Goal: Task Accomplishment & Management: Complete application form

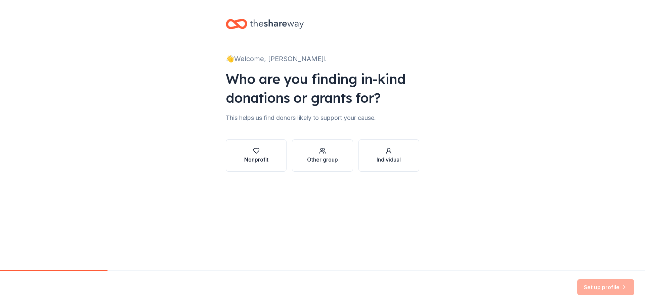
click at [254, 156] on div "Nonprofit" at bounding box center [256, 159] width 24 height 8
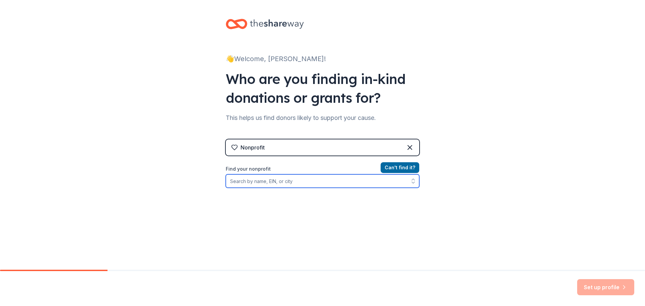
click at [341, 180] on input "Find your nonprofit" at bounding box center [322, 180] width 193 height 13
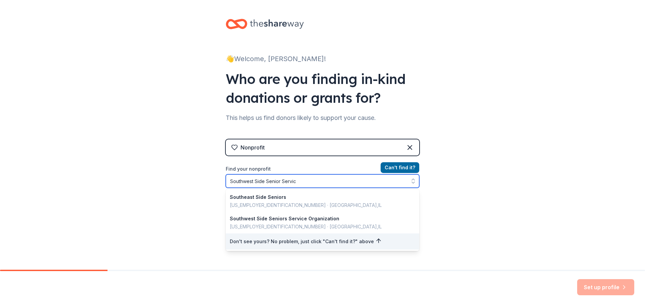
type input "Southwest Side Senior Service"
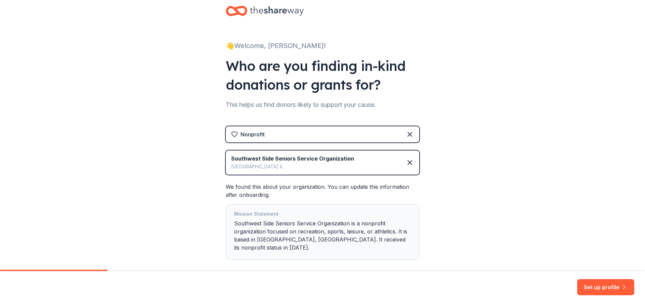
scroll to position [41, 0]
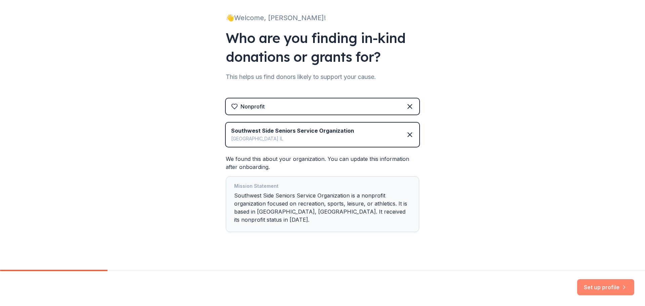
click at [608, 287] on button "Set up profile" at bounding box center [605, 287] width 57 height 16
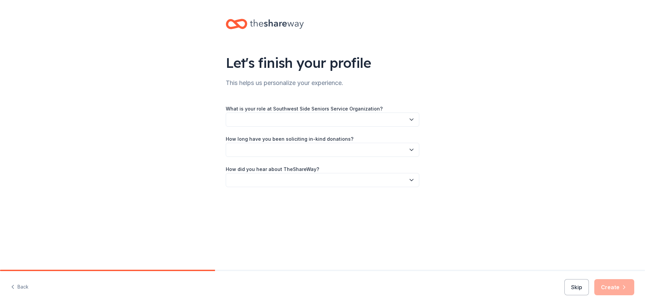
click at [381, 122] on button "button" at bounding box center [322, 119] width 193 height 14
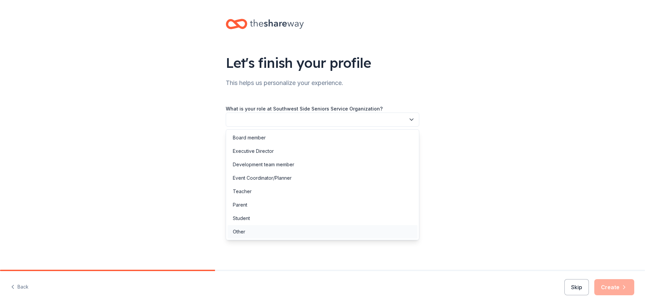
click at [248, 232] on div "Other" at bounding box center [322, 231] width 190 height 13
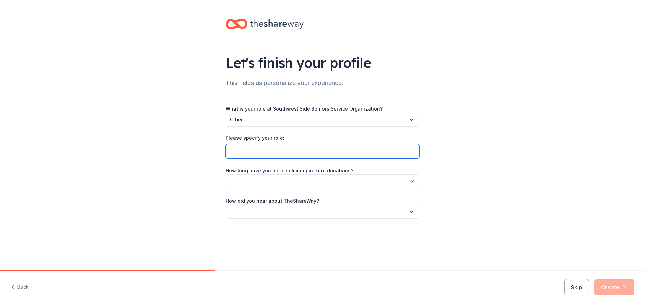
click at [292, 151] on input "Please specify your role:" at bounding box center [322, 151] width 193 height 14
type input "Manager"
click at [376, 180] on button "button" at bounding box center [322, 181] width 193 height 14
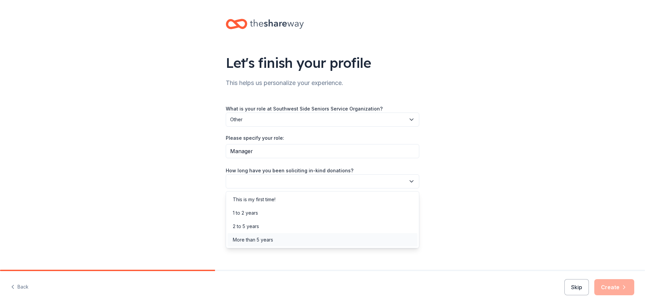
click at [267, 237] on div "More than 5 years" at bounding box center [253, 240] width 40 height 8
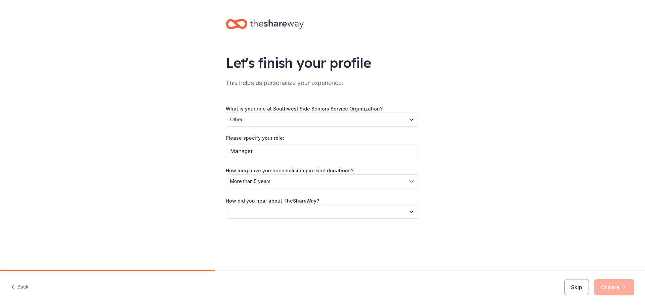
click at [335, 213] on button "button" at bounding box center [322, 212] width 193 height 14
click at [260, 241] on div "Online search" at bounding box center [248, 243] width 31 height 8
click at [606, 287] on button "Create" at bounding box center [614, 287] width 40 height 16
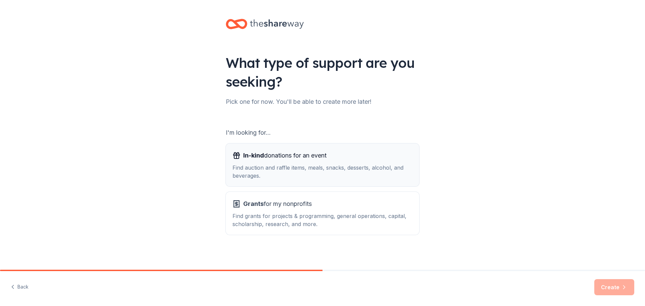
click at [272, 154] on span "In-kind donations for an event" at bounding box center [284, 155] width 83 height 11
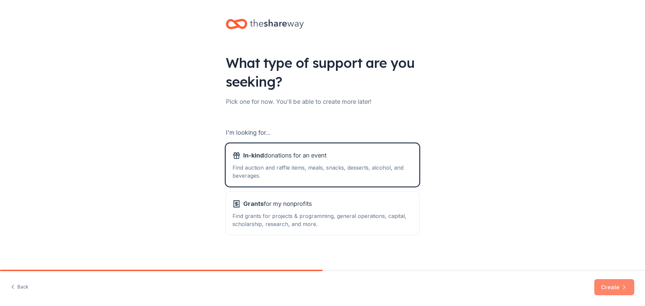
click at [607, 288] on button "Create" at bounding box center [614, 287] width 40 height 16
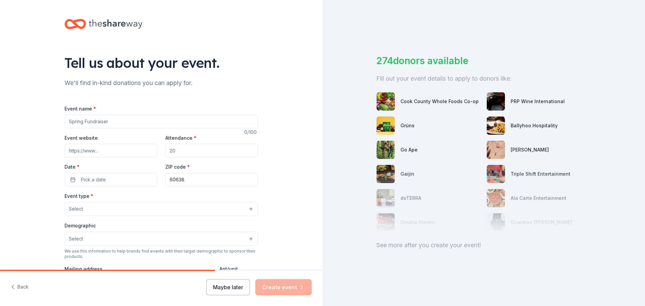
click at [159, 123] on input "Event name *" at bounding box center [160, 121] width 193 height 13
type input "Sweet Vaccination Clinic"
click at [128, 150] on input "Event website" at bounding box center [110, 150] width 93 height 13
paste input "[URL][DOMAIN_NAME]"
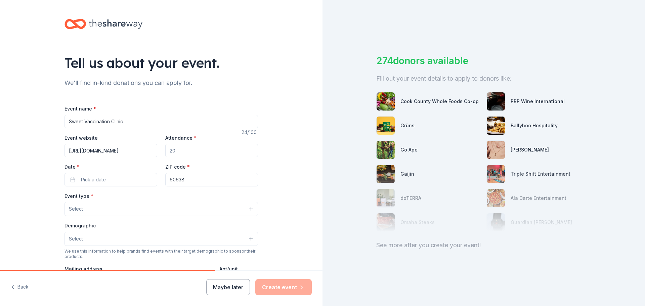
type input "[URL][DOMAIN_NAME]"
click at [206, 151] on input "Attendance *" at bounding box center [211, 150] width 93 height 13
type input "100"
click at [88, 181] on span "Pick a date" at bounding box center [93, 180] width 25 height 8
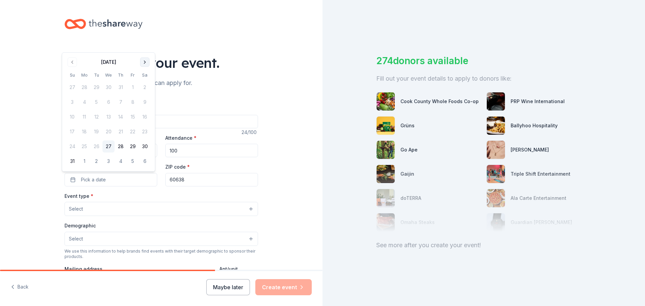
click at [145, 61] on button "Go to next month" at bounding box center [144, 61] width 9 height 9
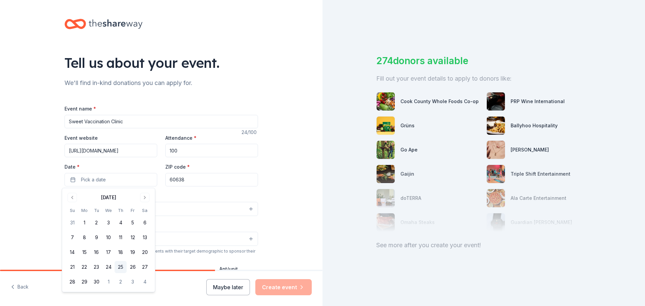
click at [121, 268] on button "25" at bounding box center [121, 267] width 12 height 12
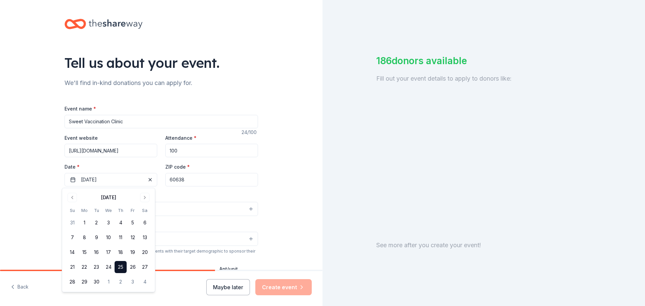
click at [195, 192] on div "Event type * Select" at bounding box center [160, 204] width 193 height 25
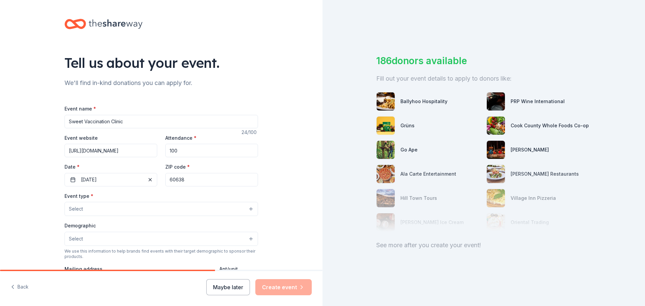
click at [147, 209] on button "Select" at bounding box center [160, 209] width 193 height 14
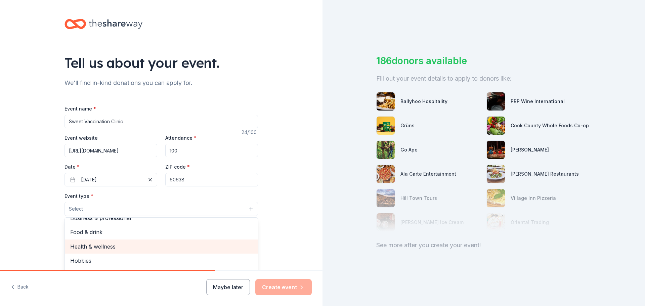
click at [97, 247] on span "Health & wellness" at bounding box center [161, 246] width 182 height 9
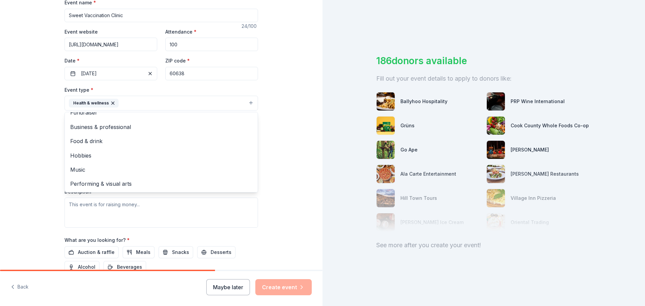
scroll to position [129, 0]
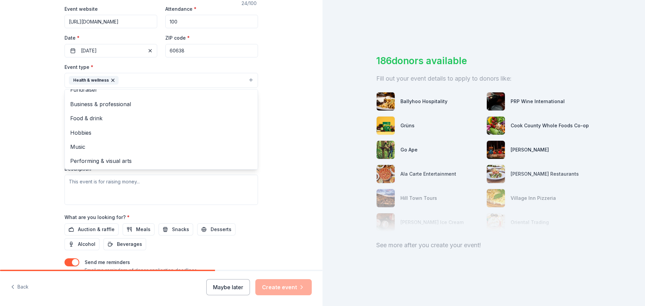
click at [290, 107] on div "Tell us about your event. We'll find in-kind donations you can apply for. Event…" at bounding box center [161, 95] width 322 height 448
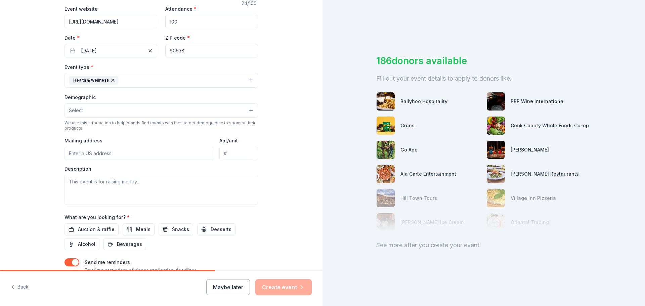
click at [228, 112] on button "Select" at bounding box center [160, 110] width 193 height 14
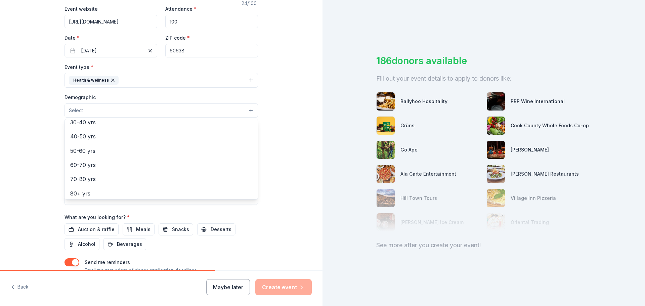
scroll to position [108, 0]
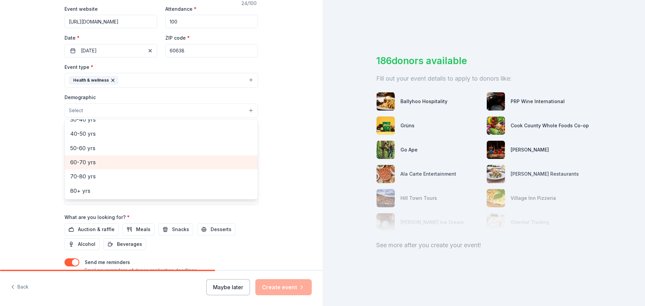
click at [85, 162] on span "60-70 yrs" at bounding box center [161, 162] width 182 height 9
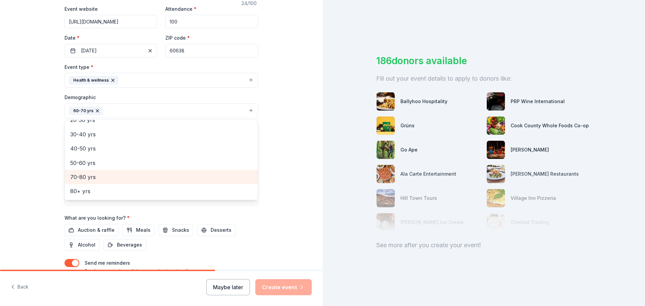
click at [80, 178] on span "70-80 yrs" at bounding box center [161, 177] width 182 height 9
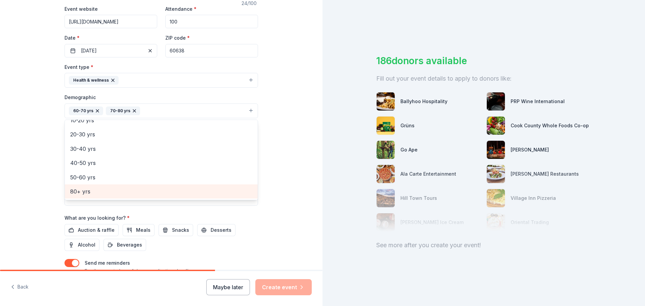
click at [82, 189] on span "80+ yrs" at bounding box center [161, 191] width 182 height 9
click at [86, 189] on span "50-60 yrs" at bounding box center [161, 191] width 182 height 9
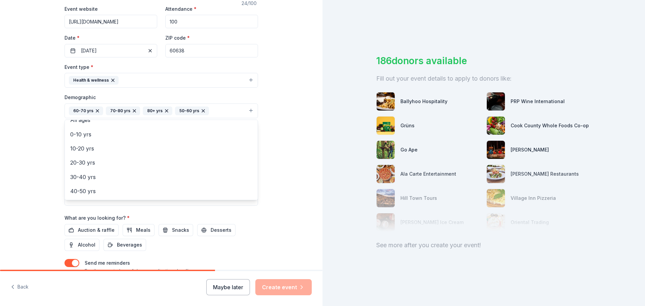
click at [281, 141] on div "Tell us about your event. We'll find in-kind donations you can apply for. Event…" at bounding box center [161, 95] width 322 height 448
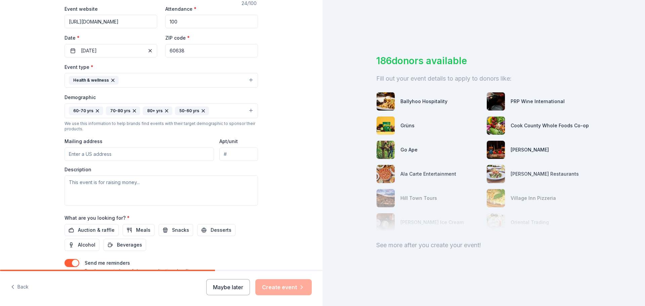
click at [109, 153] on input "Mailing address" at bounding box center [138, 153] width 149 height 13
type input "[STREET_ADDRESS][PERSON_NAME]"
click at [238, 156] on input "Apt/unit" at bounding box center [238, 153] width 39 height 13
type input "B"
type input "Unit B"
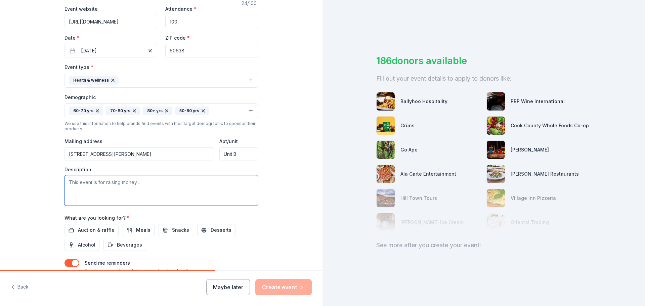
click at [166, 183] on textarea at bounding box center [160, 190] width 193 height 30
click at [185, 183] on textarea "This event is for seniors to get their [MEDICAL_DATA], [MEDICAL_DATA], pnemonia…" at bounding box center [160, 190] width 193 height 30
click at [175, 180] on textarea "This event is for seniors to get their [MEDICAL_DATA], [MEDICAL_DATA], pnemonia…" at bounding box center [160, 190] width 193 height 30
click at [180, 181] on textarea "This event is for seniors to get their [MEDICAL_DATA], [MEDICAL_DATA], pnemonia…" at bounding box center [160, 190] width 193 height 30
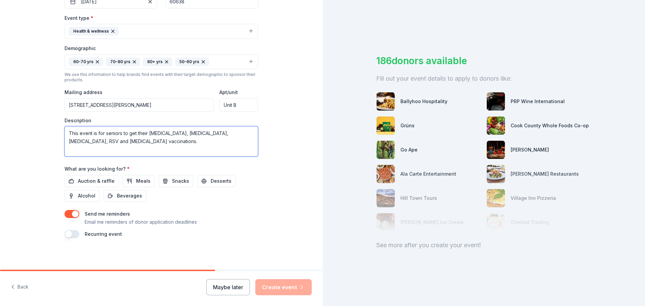
scroll to position [179, 0]
type textarea "This event is for seniors to get their [MEDICAL_DATA], [MEDICAL_DATA], [MEDICAL…"
click at [78, 183] on span "Auction & raffle" at bounding box center [96, 180] width 37 height 8
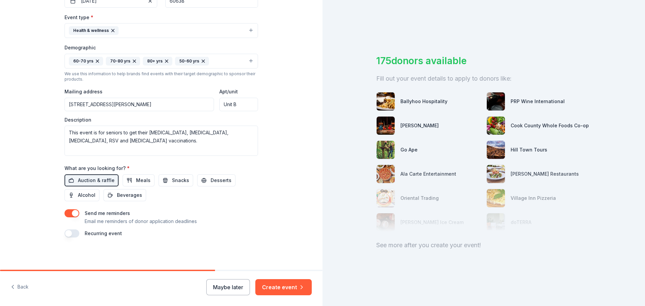
click at [75, 235] on button "button" at bounding box center [71, 233] width 15 height 8
click at [278, 289] on button "Create event" at bounding box center [283, 287] width 56 height 16
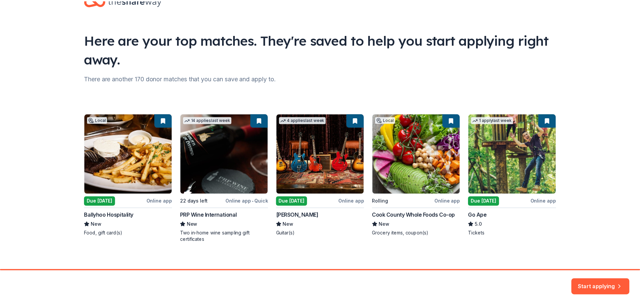
scroll to position [29, 0]
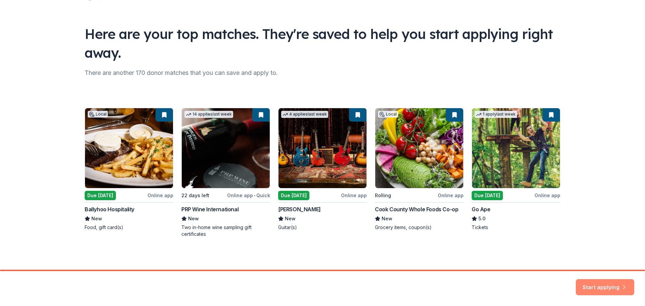
click at [617, 283] on button "Start applying" at bounding box center [605, 283] width 58 height 16
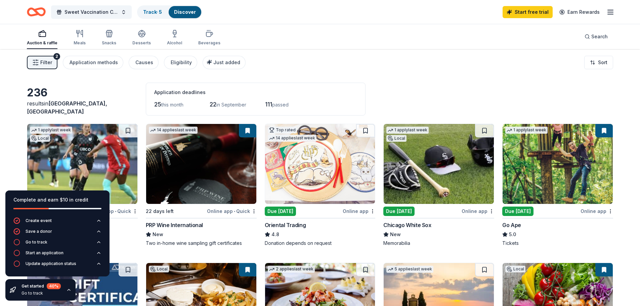
click at [432, 187] on img at bounding box center [438, 164] width 110 height 80
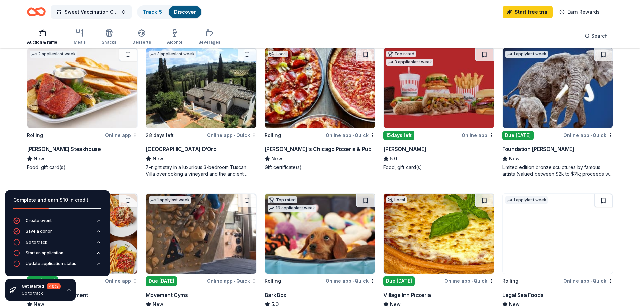
scroll to position [363, 0]
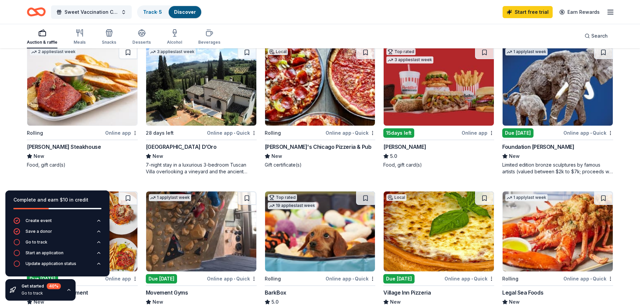
click at [420, 114] on img at bounding box center [438, 86] width 110 height 80
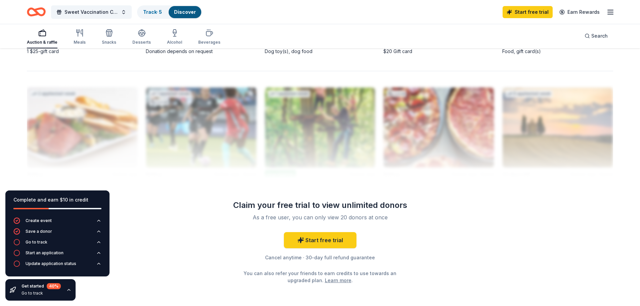
scroll to position [629, 0]
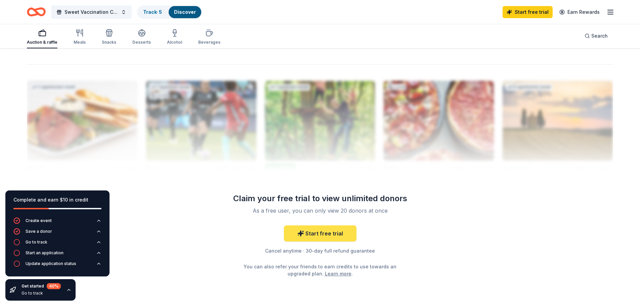
click at [331, 236] on link "Start free trial" at bounding box center [320, 233] width 73 height 16
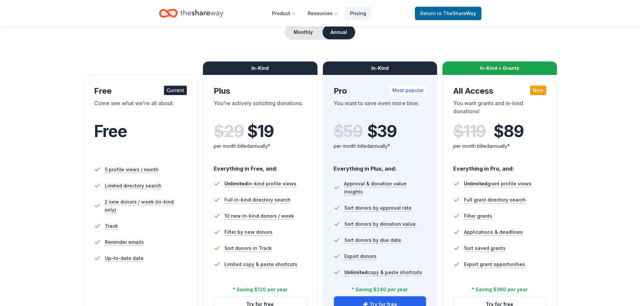
scroll to position [28, 0]
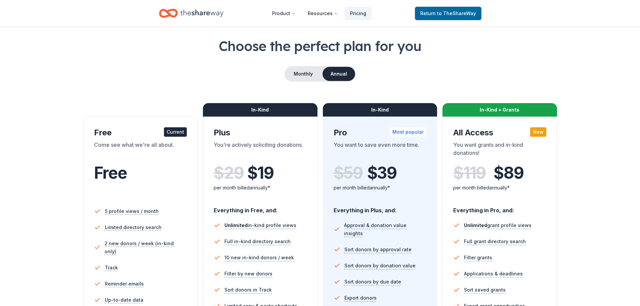
click at [177, 132] on div "Current" at bounding box center [175, 131] width 23 height 9
click at [447, 10] on span "to TheShareWay" at bounding box center [456, 13] width 39 height 6
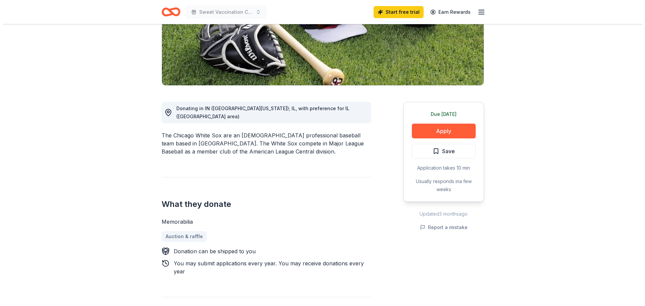
scroll to position [123, 0]
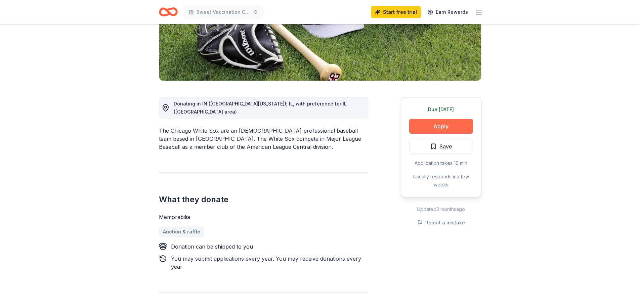
click at [455, 124] on button "Apply" at bounding box center [441, 126] width 64 height 15
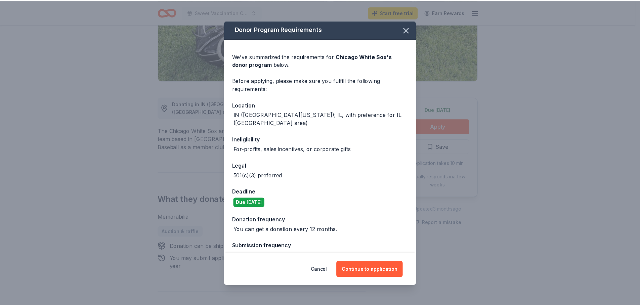
scroll to position [15, 0]
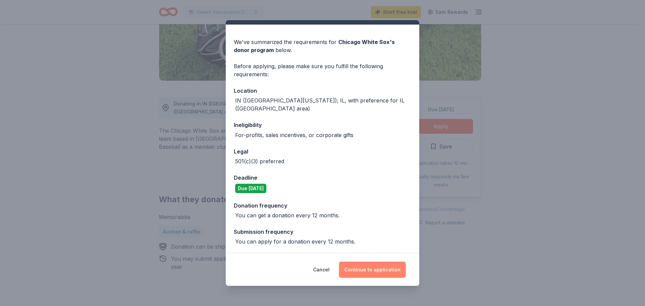
click at [374, 269] on button "Continue to application" at bounding box center [372, 270] width 67 height 16
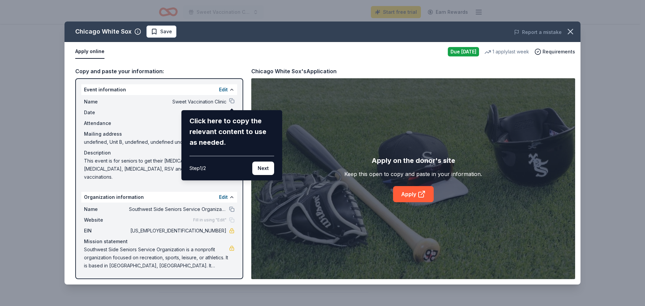
click at [232, 100] on div "Chicago White Sox Save Report a mistake Apply online Due tomorrow 1 apply last …" at bounding box center [322, 152] width 516 height 263
click at [267, 167] on button "Next" at bounding box center [263, 168] width 22 height 13
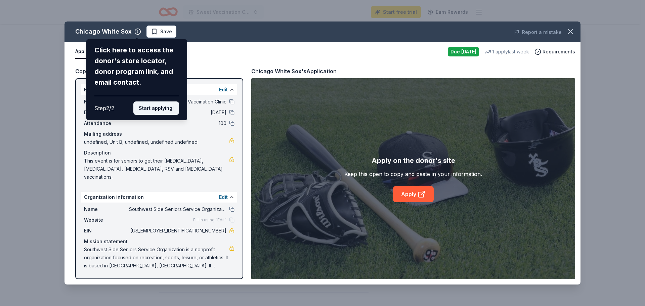
click at [167, 106] on button "Start applying!" at bounding box center [156, 107] width 46 height 13
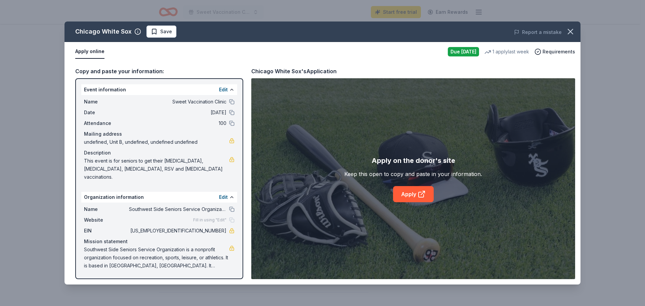
click at [233, 217] on div "Fill in using "Edit"" at bounding box center [213, 219] width 41 height 5
click at [230, 89] on button at bounding box center [231, 89] width 5 height 5
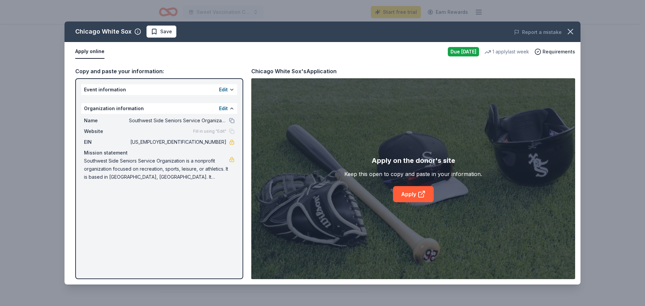
click at [201, 131] on span "Fill in using "Edit"" at bounding box center [209, 131] width 33 height 5
click at [227, 107] on button "Edit" at bounding box center [223, 108] width 9 height 8
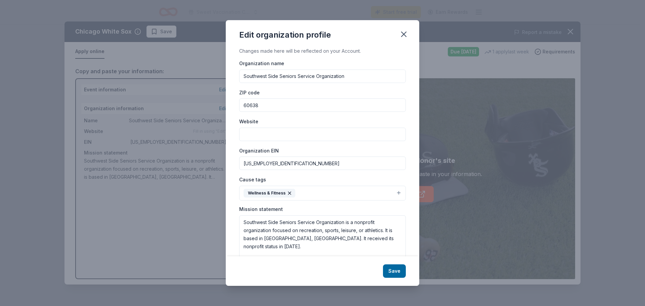
click at [265, 136] on input "Website" at bounding box center [322, 134] width 167 height 13
paste input "[URL][DOMAIN_NAME]"
type input "[URL][DOMAIN_NAME]"
click at [393, 268] on button "Save" at bounding box center [394, 270] width 23 height 13
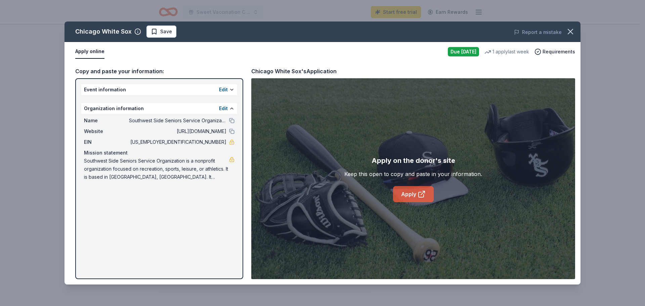
click at [411, 193] on link "Apply" at bounding box center [413, 194] width 41 height 16
click at [570, 30] on icon "button" at bounding box center [569, 31] width 9 height 9
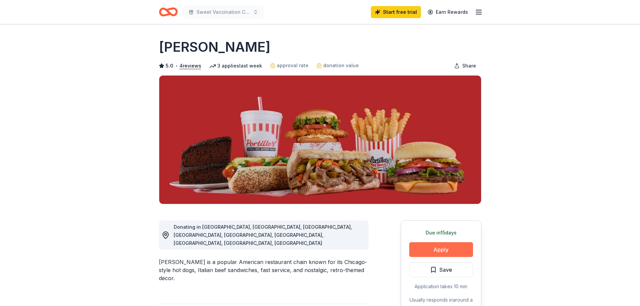
click at [436, 249] on button "Apply" at bounding box center [441, 249] width 64 height 15
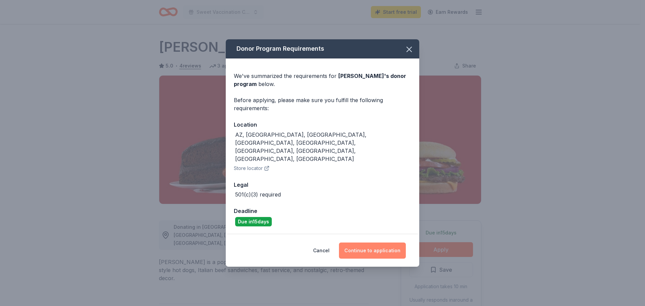
click at [369, 242] on button "Continue to application" at bounding box center [372, 250] width 67 height 16
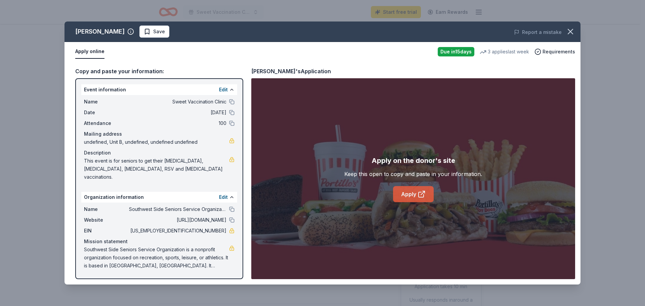
click at [403, 191] on link "Apply" at bounding box center [413, 194] width 41 height 16
